Goal: Transaction & Acquisition: Obtain resource

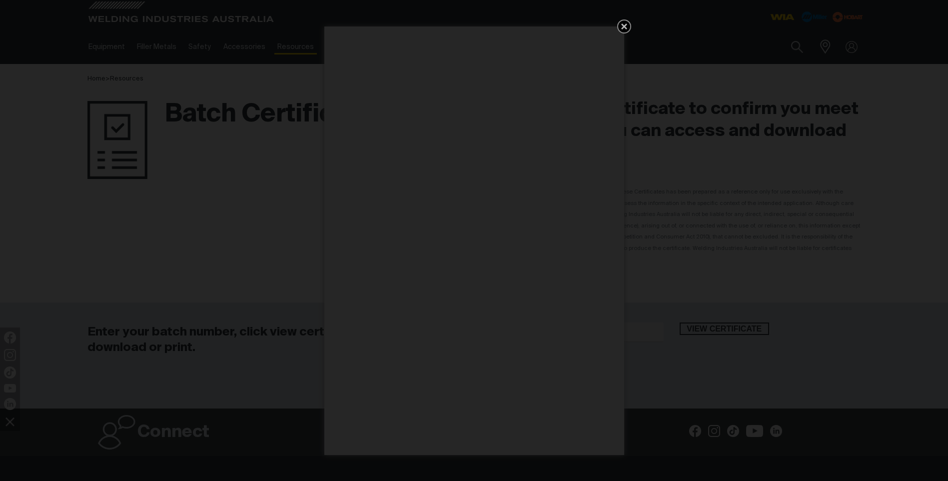
click at [622, 27] on icon "Get 5 WIA Welding Guides Free!" at bounding box center [624, 26] width 6 height 6
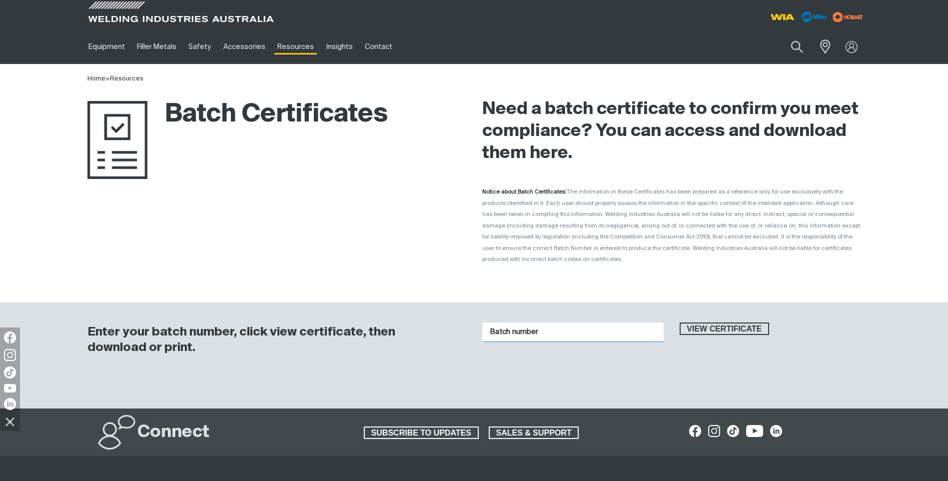
click at [621, 324] on input "Batch number" at bounding box center [572, 331] width 181 height 19
type input "2113765"
click at [701, 322] on span "View certificate" at bounding box center [724, 328] width 88 height 13
click at [545, 323] on input "Batch number" at bounding box center [572, 331] width 181 height 19
click at [699, 322] on span "View certificate" at bounding box center [724, 328] width 88 height 13
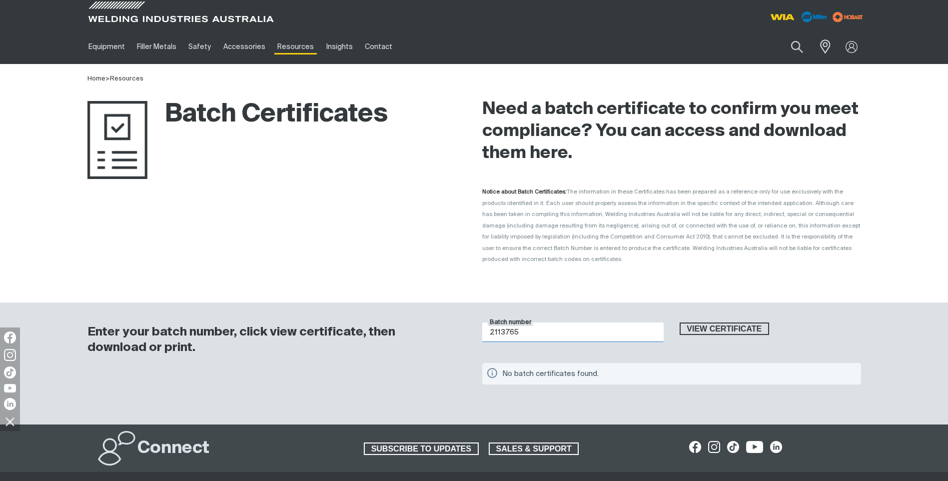
click at [564, 322] on input "2113765" at bounding box center [572, 331] width 181 height 19
type input "2"
type input "19447076"
click at [725, 322] on span "View certificate" at bounding box center [724, 328] width 88 height 13
